Goal: Use online tool/utility: Utilize a website feature to perform a specific function

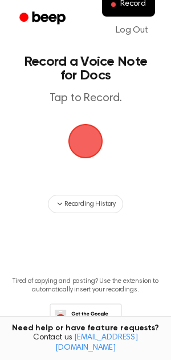
click at [87, 133] on span "button" at bounding box center [86, 141] width 42 height 42
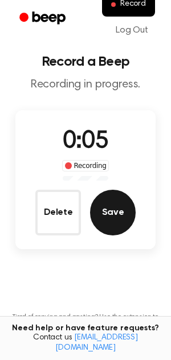
click at [103, 217] on button "Save" at bounding box center [113, 213] width 46 height 46
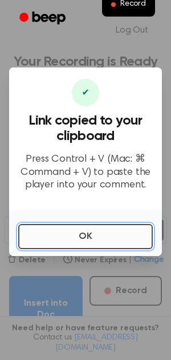
click at [96, 234] on button "OK" at bounding box center [85, 236] width 135 height 25
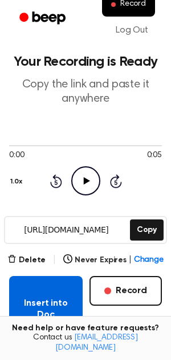
click at [51, 291] on button "Insert into Doc" at bounding box center [46, 309] width 74 height 66
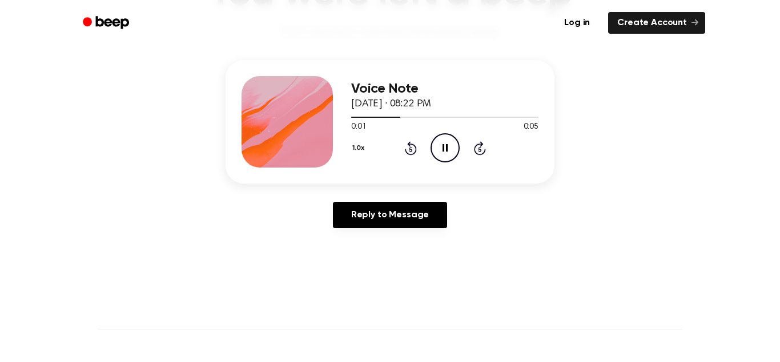
scroll to position [119, 0]
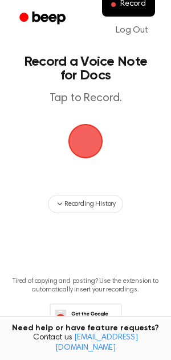
click at [94, 138] on span "button" at bounding box center [86, 141] width 32 height 32
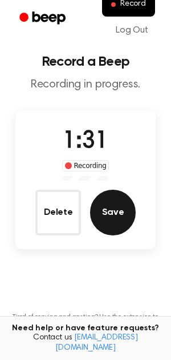
click at [116, 211] on button "Save" at bounding box center [113, 213] width 46 height 46
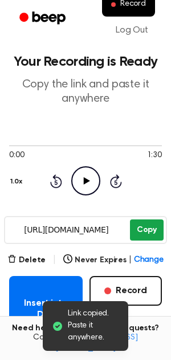
click at [139, 221] on button "Copy" at bounding box center [147, 229] width 34 height 21
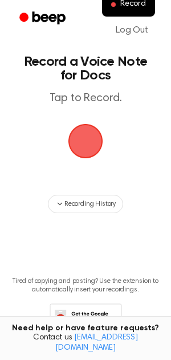
click at [77, 157] on span "button" at bounding box center [86, 141] width 32 height 32
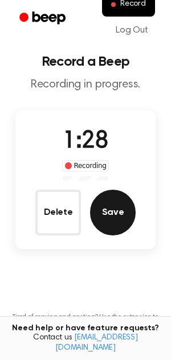
click at [117, 219] on button "Save" at bounding box center [113, 213] width 46 height 46
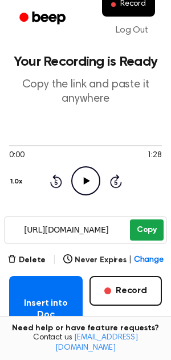
click at [150, 233] on button "Copy" at bounding box center [147, 229] width 34 height 21
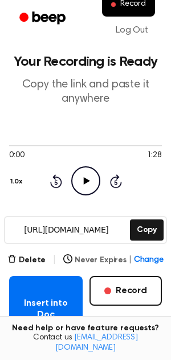
click at [146, 257] on span "Change" at bounding box center [149, 260] width 30 height 12
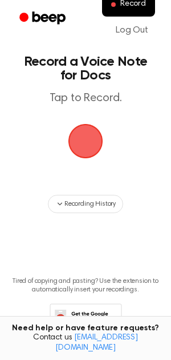
click at [95, 124] on img "button" at bounding box center [86, 141] width 34 height 34
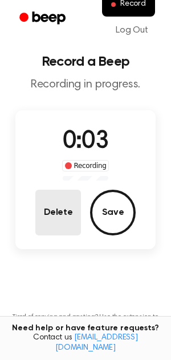
click at [67, 223] on button "Delete" at bounding box center [58, 213] width 46 height 46
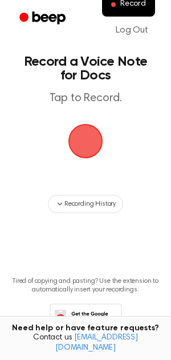
click at [79, 153] on span "button" at bounding box center [86, 141] width 32 height 32
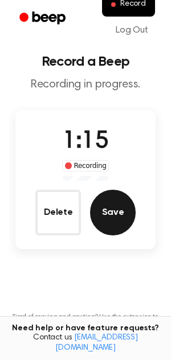
click at [110, 193] on button "Save" at bounding box center [113, 213] width 46 height 46
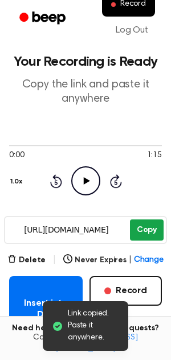
click at [133, 231] on button "Copy" at bounding box center [147, 229] width 34 height 21
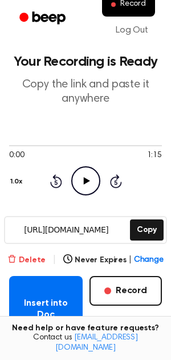
click at [31, 261] on button "Delete" at bounding box center [26, 260] width 38 height 12
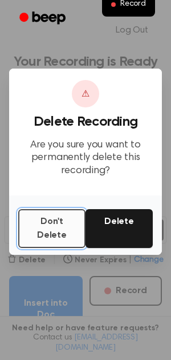
click at [76, 233] on button "Don't Delete" at bounding box center [51, 228] width 67 height 39
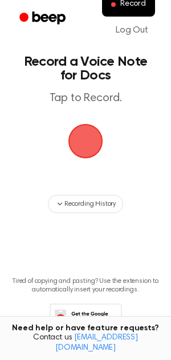
click at [78, 138] on span "button" at bounding box center [86, 141] width 50 height 50
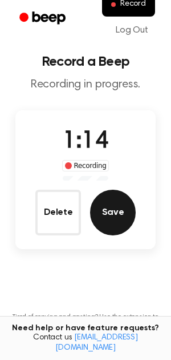
click at [107, 229] on button "Save" at bounding box center [113, 213] width 46 height 46
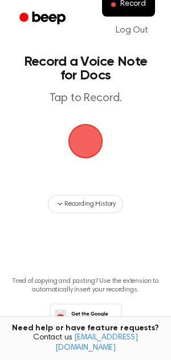
click at [88, 136] on span "button" at bounding box center [86, 141] width 64 height 64
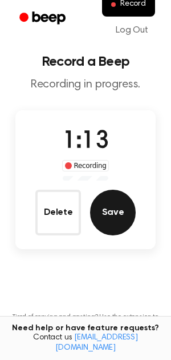
click at [116, 215] on button "Save" at bounding box center [113, 213] width 46 height 46
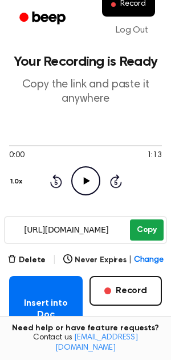
click at [157, 222] on button "Copy" at bounding box center [147, 229] width 34 height 21
